Goal: Task Accomplishment & Management: Manage account settings

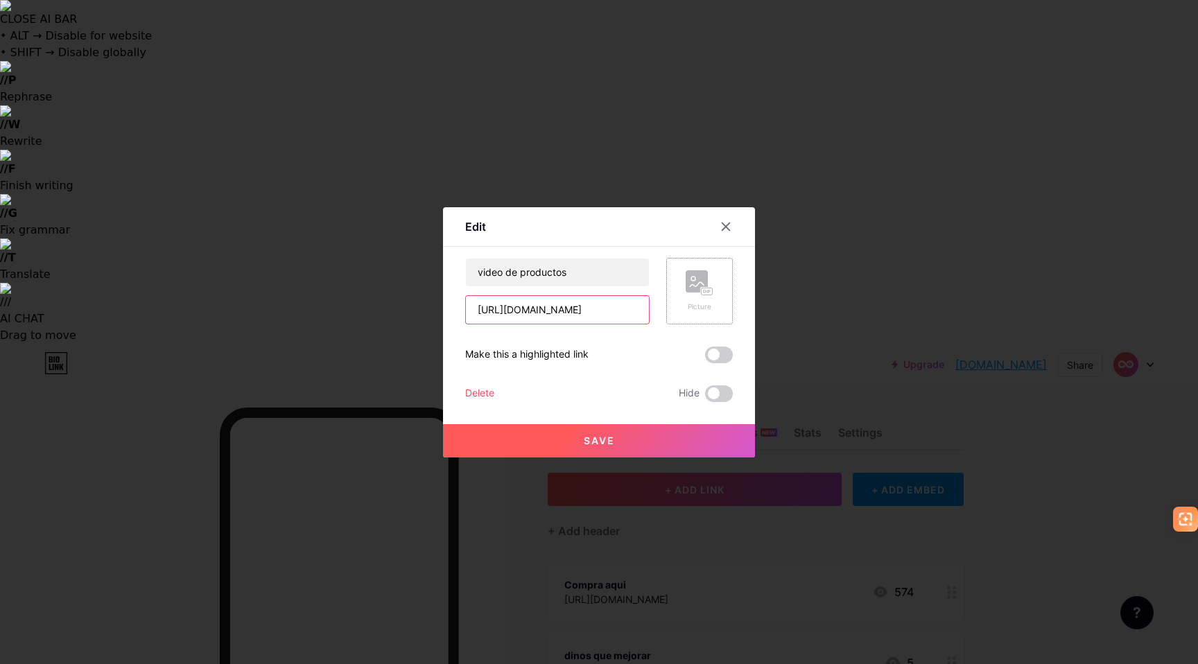
scroll to position [0, 26]
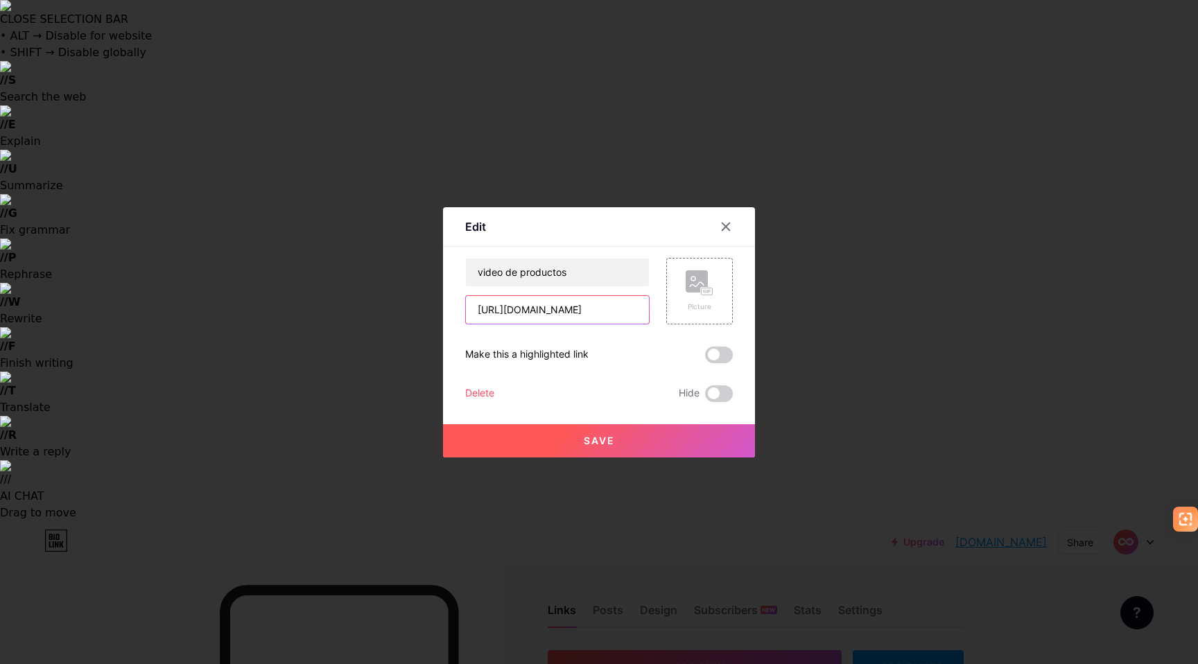
drag, startPoint x: 608, startPoint y: 311, endPoint x: 741, endPoint y: 303, distance: 132.7
click at [740, 304] on div "Edit Content YouTube Play YouTube video without leaving your page. ADD Vimeo Pl…" at bounding box center [599, 332] width 312 height 250
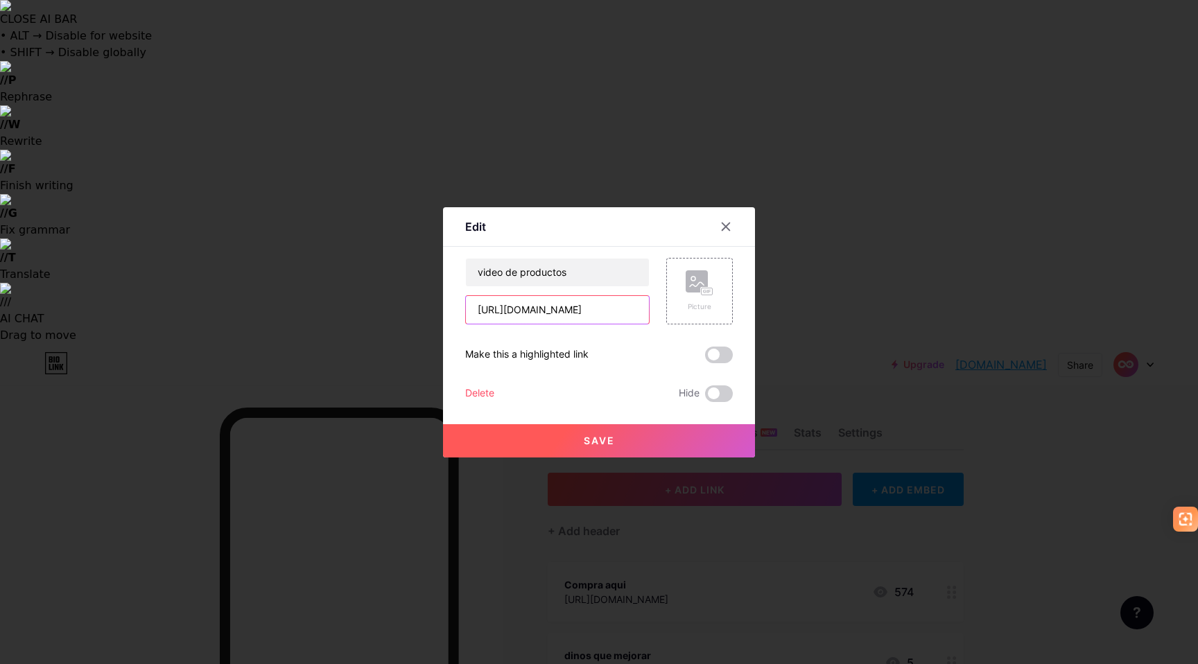
scroll to position [0, 14]
type input "[URL][DOMAIN_NAME]"
click at [630, 440] on button "Save" at bounding box center [599, 440] width 312 height 33
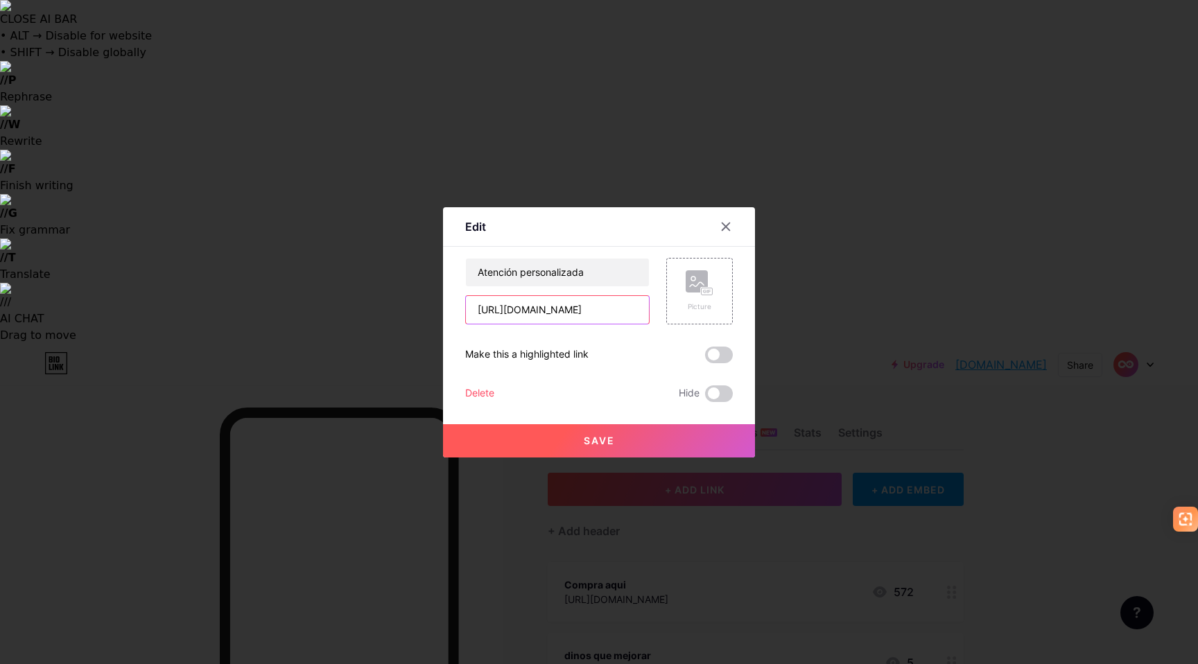
click at [560, 305] on input "[URL][DOMAIN_NAME]" at bounding box center [557, 310] width 183 height 28
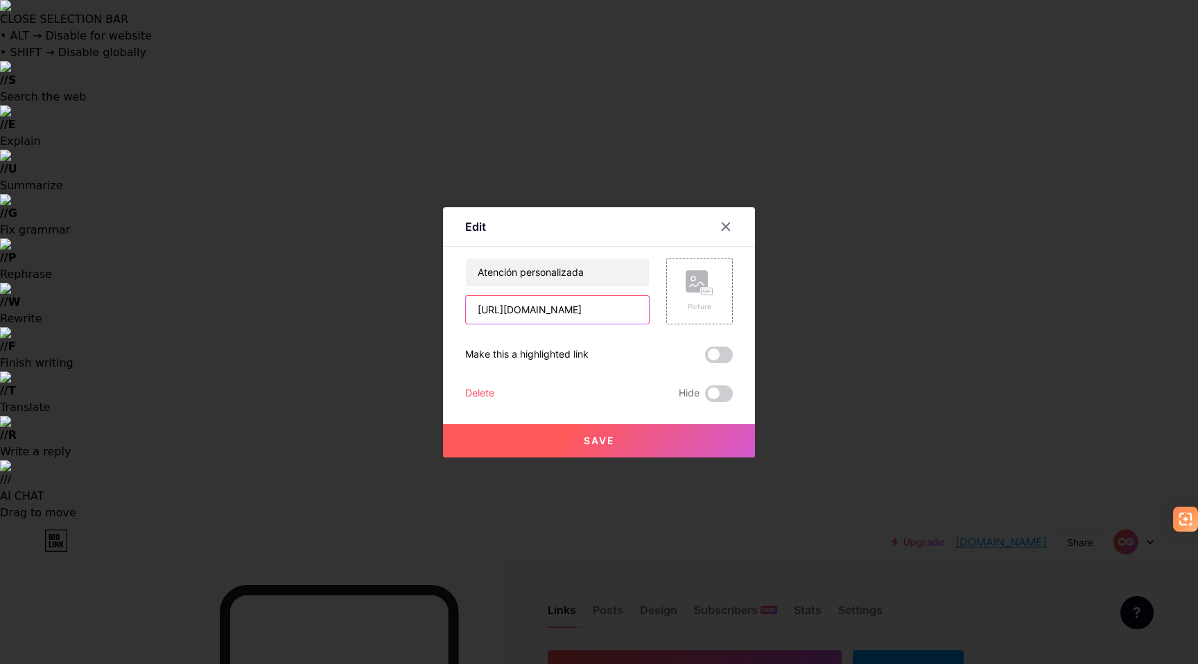
click at [560, 305] on input "[URL][DOMAIN_NAME]" at bounding box center [557, 310] width 183 height 28
paste input "link/b6lnya"
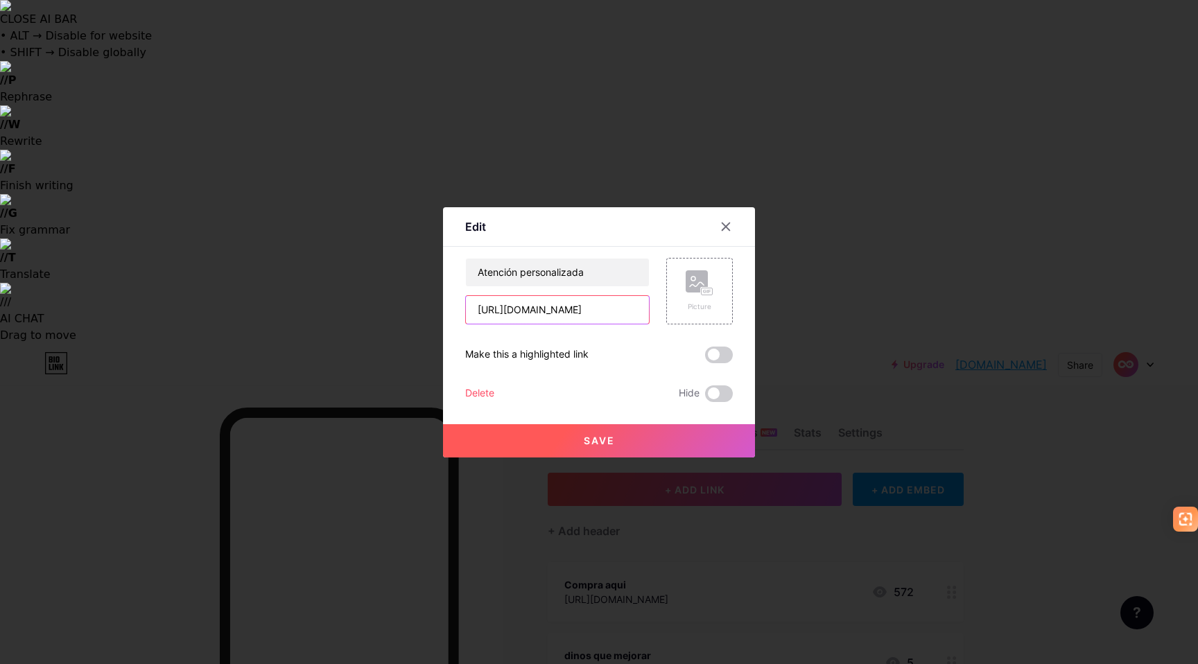
type input "[URL][DOMAIN_NAME]"
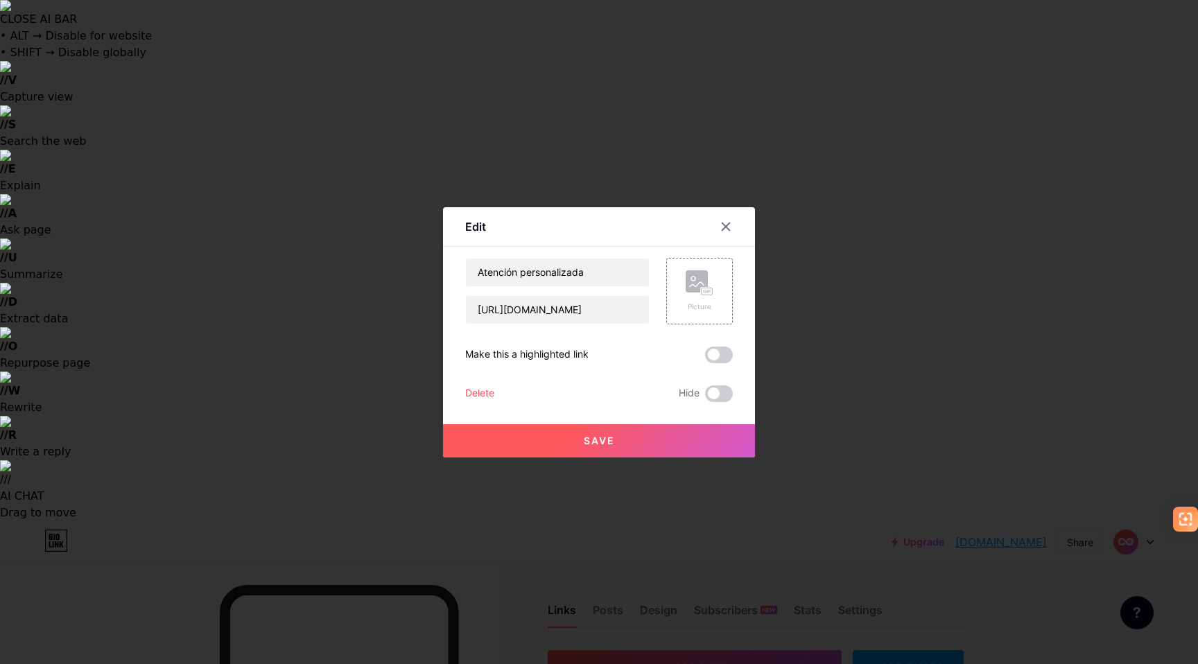
click at [605, 448] on button "Save" at bounding box center [599, 440] width 312 height 33
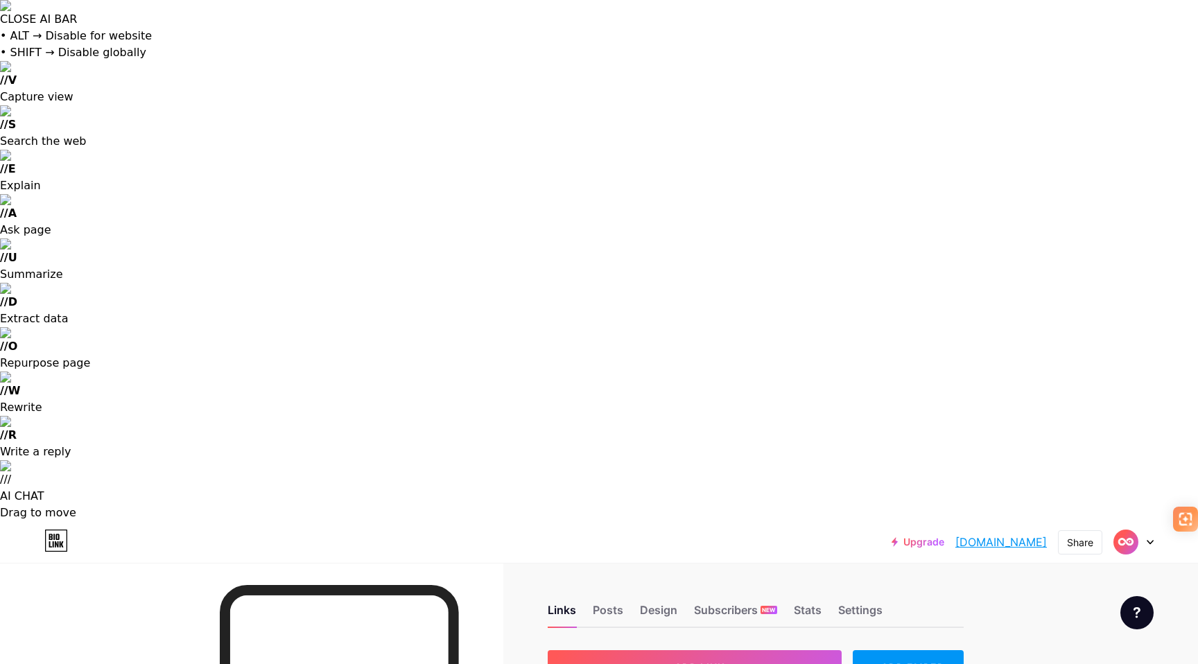
click at [828, 407] on div at bounding box center [599, 332] width 1198 height 664
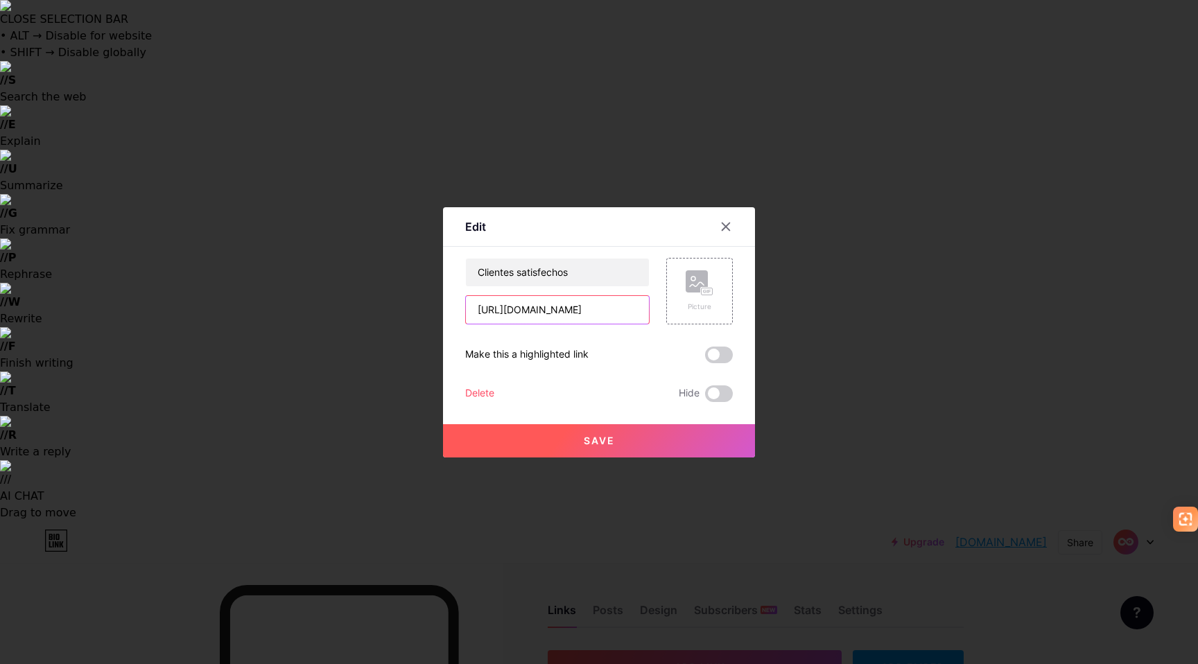
drag, startPoint x: 566, startPoint y: 309, endPoint x: 510, endPoint y: 309, distance: 56.2
click at [510, 309] on input "[URL][DOMAIN_NAME]" at bounding box center [557, 310] width 183 height 28
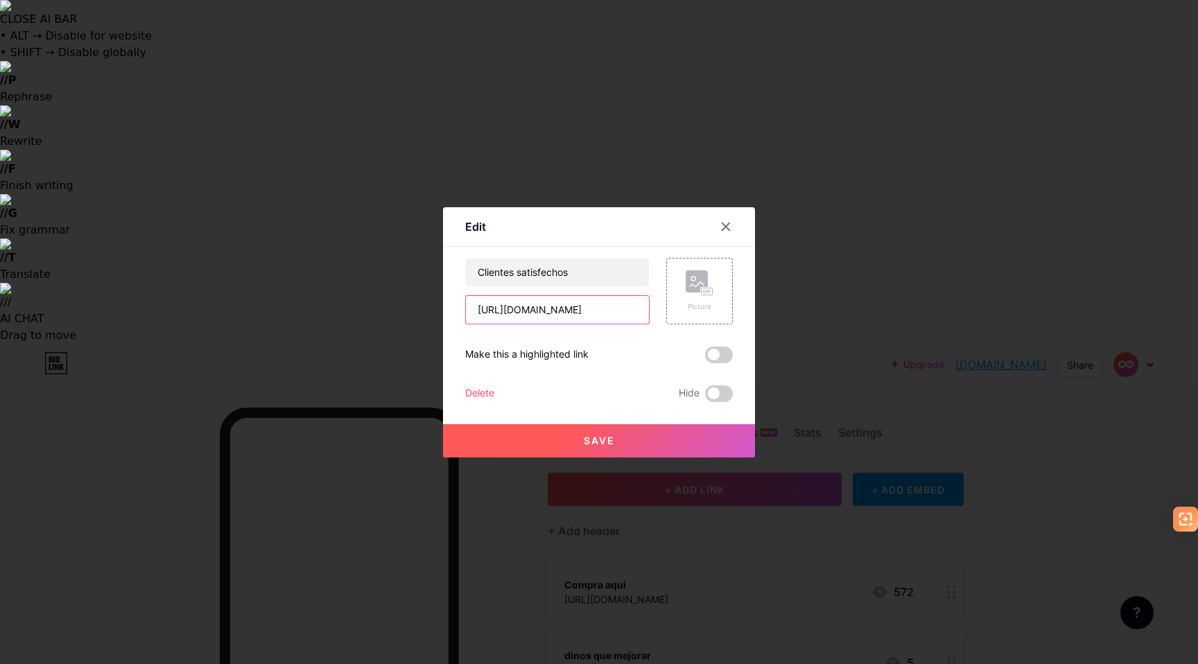
type input "[URL][DOMAIN_NAME]"
click at [592, 433] on button "Save" at bounding box center [599, 440] width 312 height 33
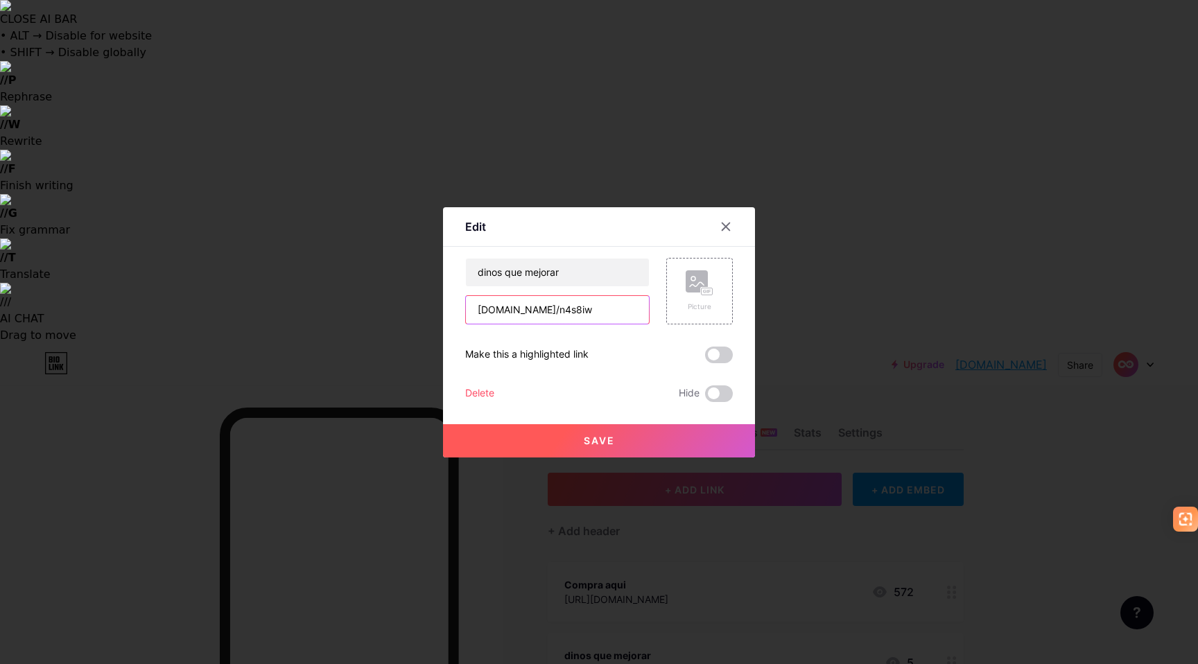
click at [542, 322] on input "[DOMAIN_NAME]/n4s8iw" at bounding box center [557, 310] width 183 height 28
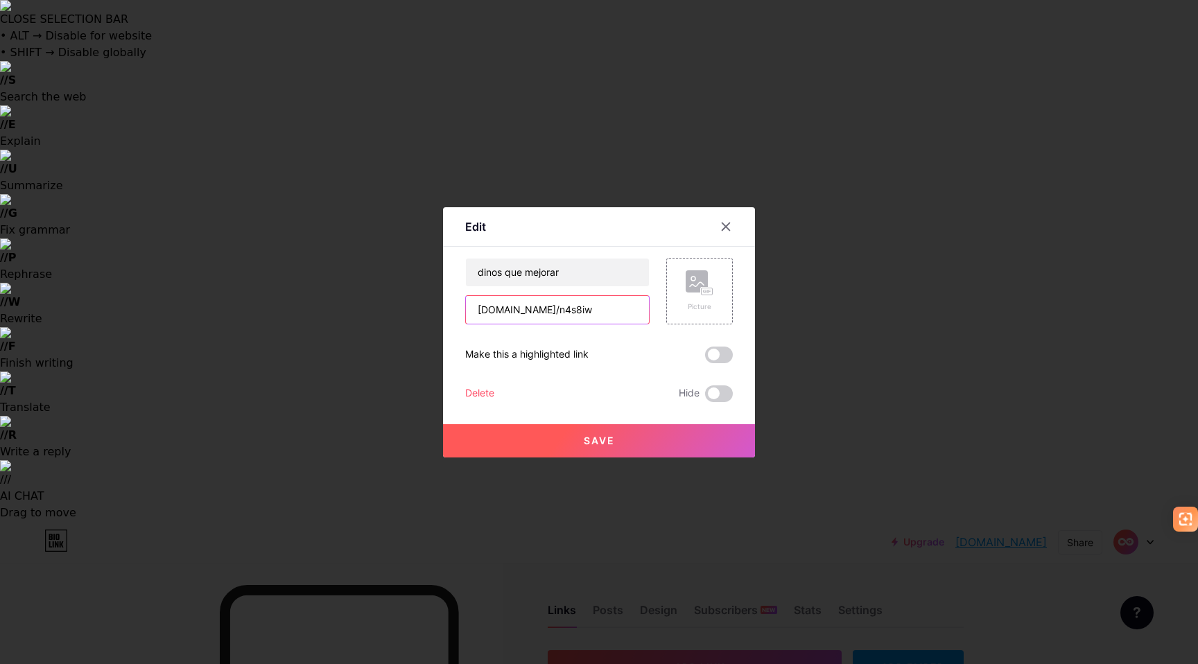
click at [542, 322] on input "[DOMAIN_NAME]/n4s8iw" at bounding box center [557, 310] width 183 height 28
paste input "[URL][DOMAIN_NAME]"
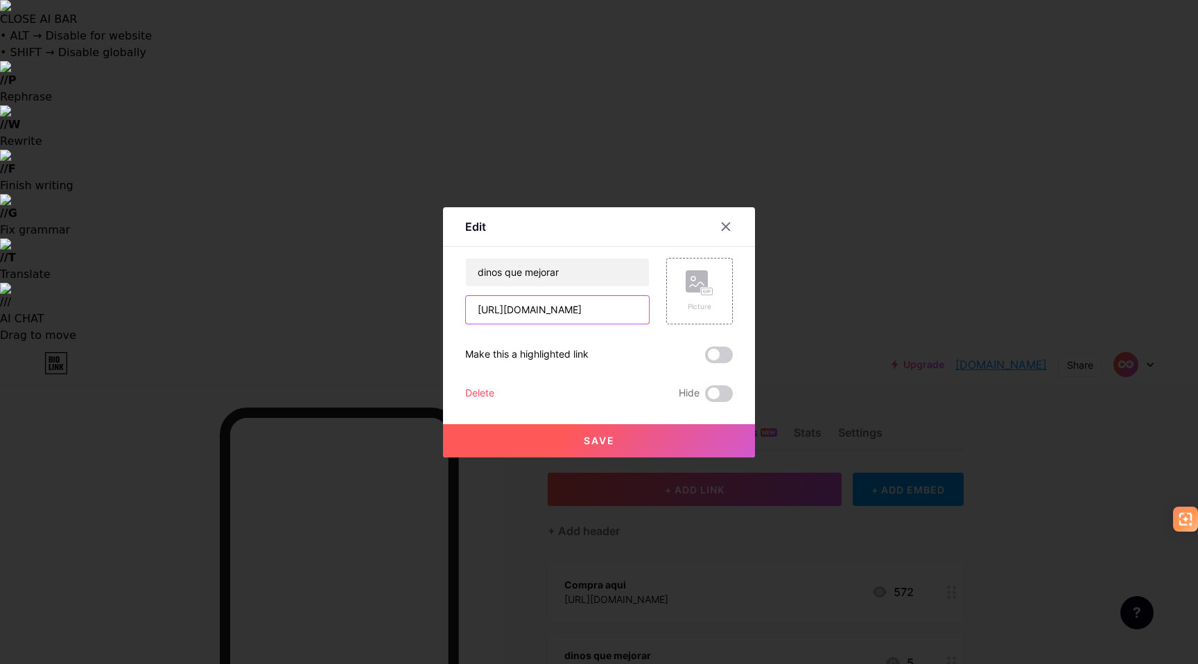
type input "[URL][DOMAIN_NAME]"
click at [597, 445] on span "Save" at bounding box center [599, 441] width 31 height 12
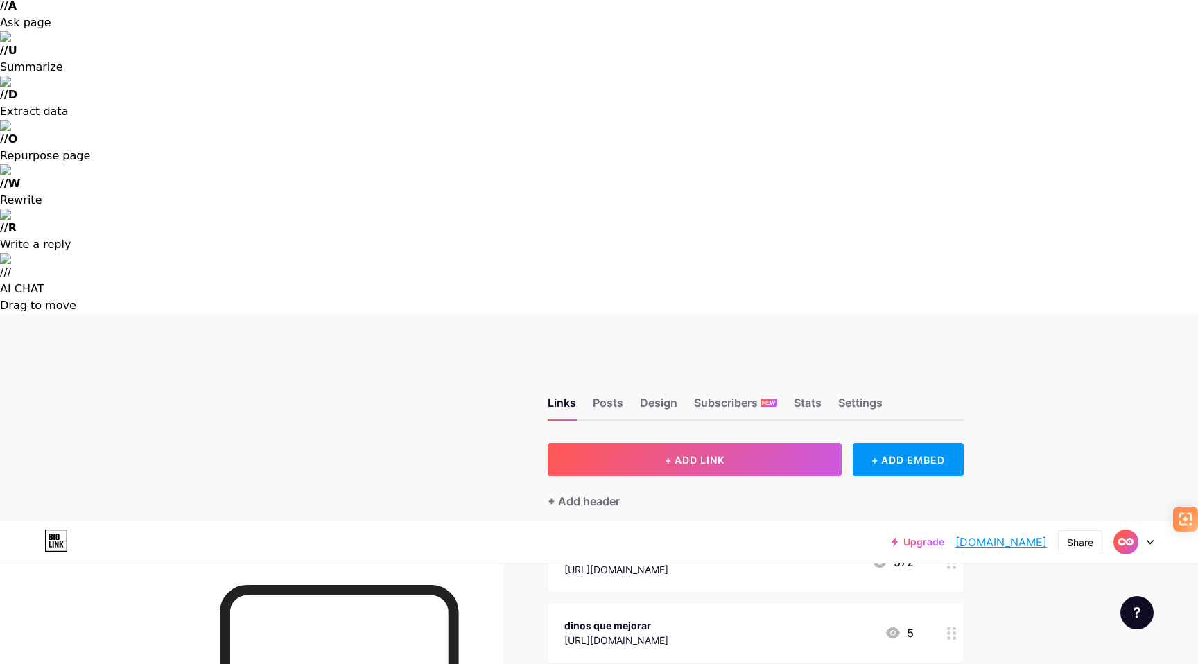
scroll to position [224, 0]
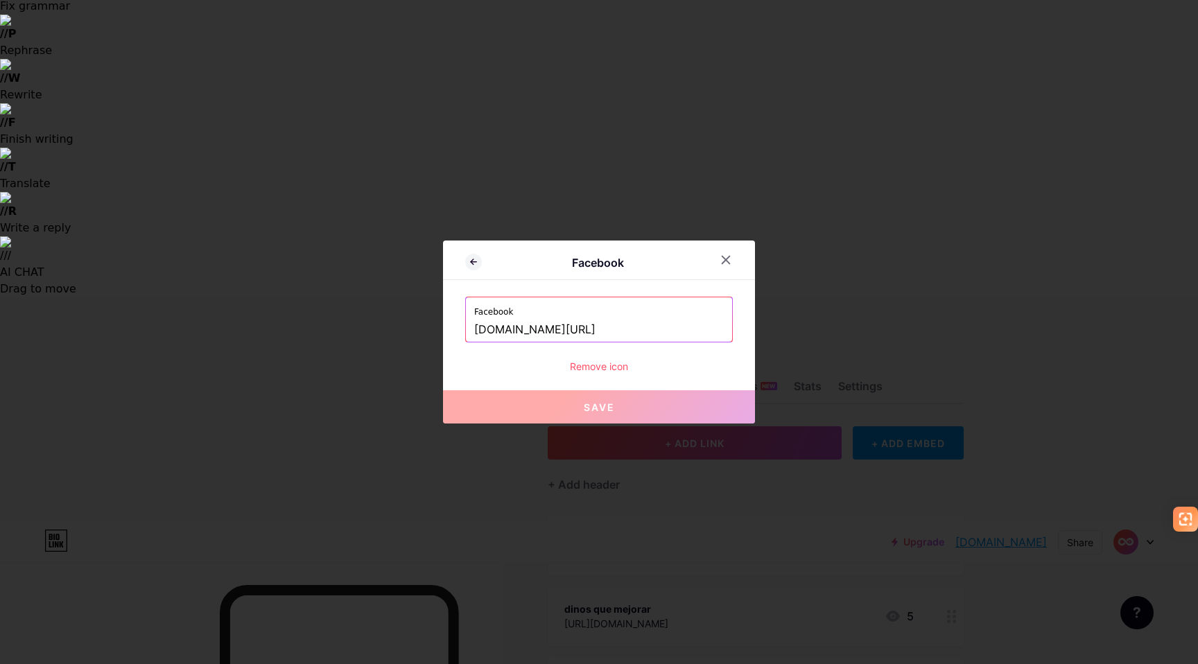
drag, startPoint x: 581, startPoint y: 332, endPoint x: 646, endPoint y: 332, distance: 64.5
click at [646, 332] on input "[DOMAIN_NAME][URL]" at bounding box center [599, 330] width 250 height 24
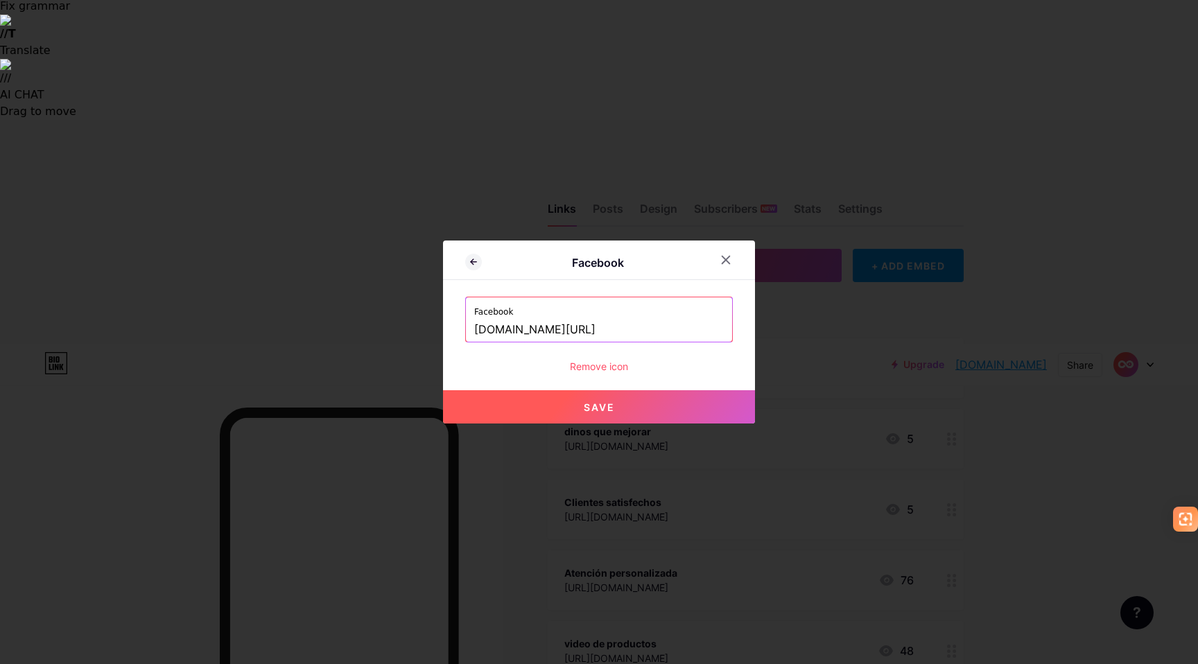
click at [622, 416] on button "Save" at bounding box center [599, 406] width 312 height 33
type input "[URL][DOMAIN_NAME]"
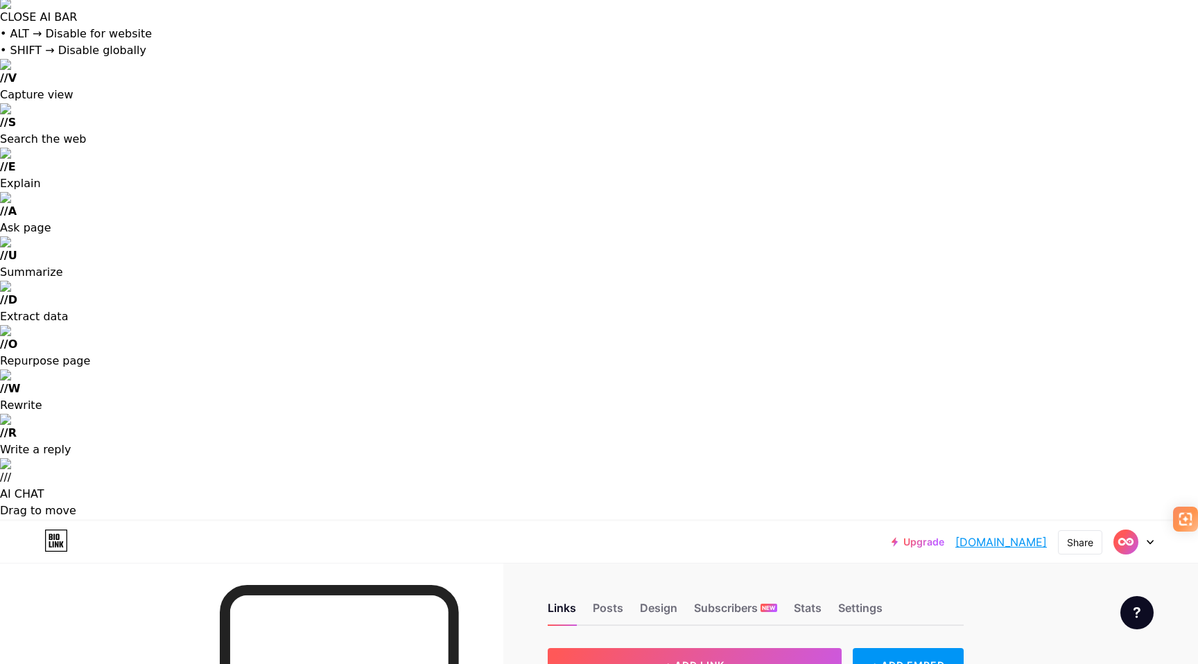
scroll to position [0, 0]
